Goal: Find specific page/section: Find specific page/section

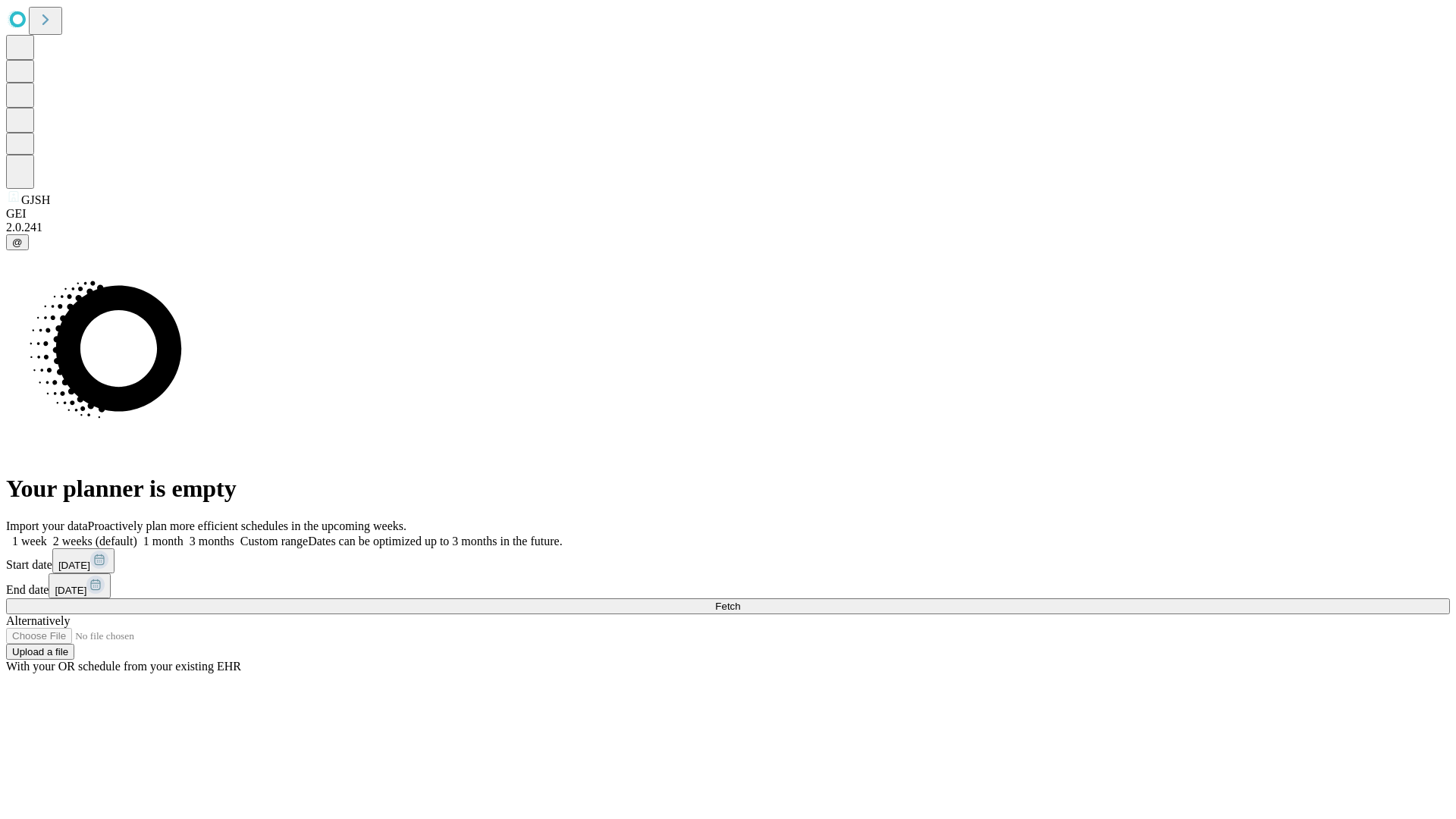
click at [741, 601] on span "Fetch" at bounding box center [728, 606] width 25 height 12
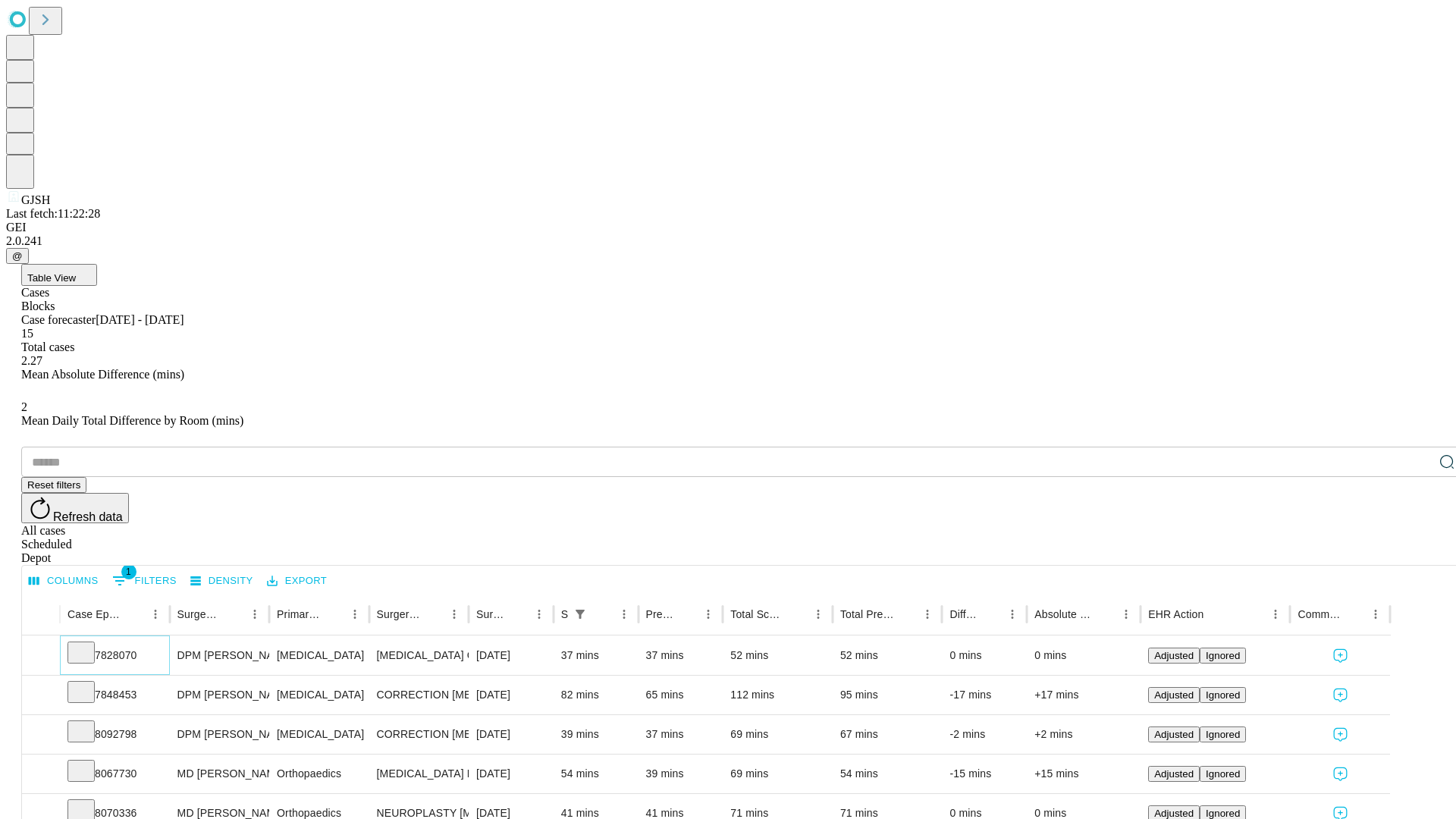
click at [89, 644] on icon at bounding box center [81, 652] width 15 height 15
